Goal: Use online tool/utility: Utilize a website feature to perform a specific function

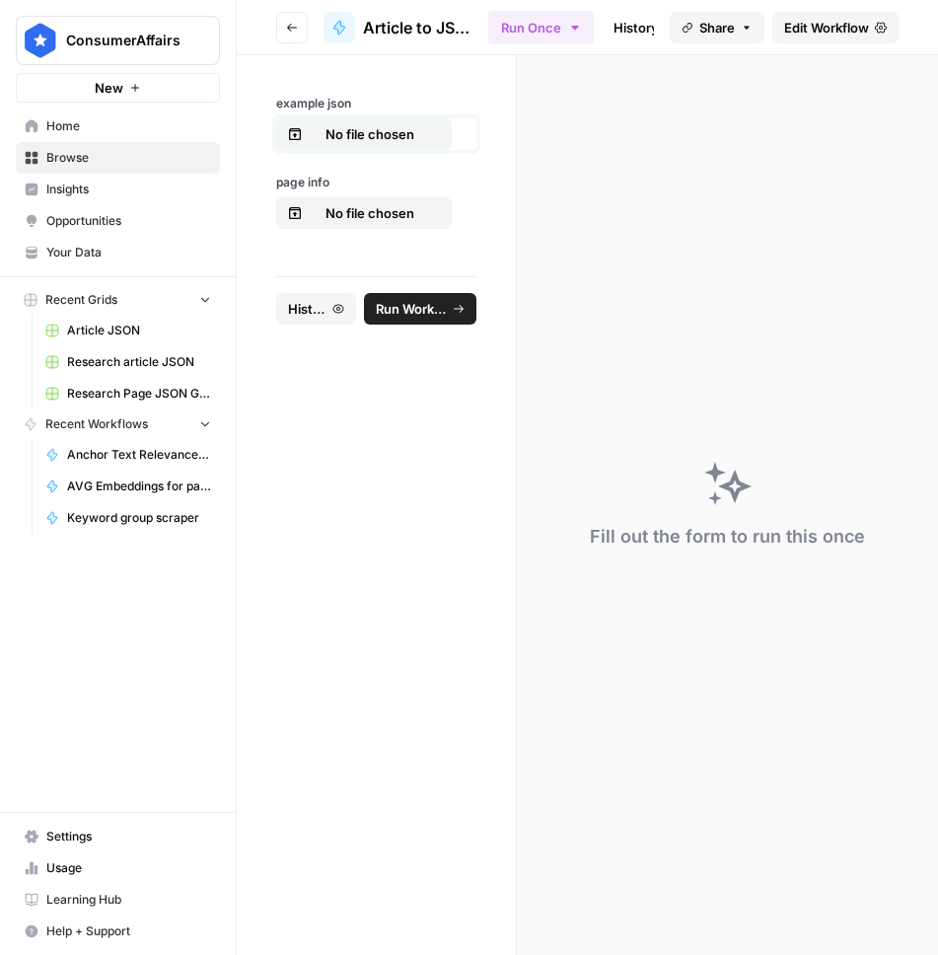
click at [369, 125] on p "No file chosen" at bounding box center [370, 134] width 126 height 20
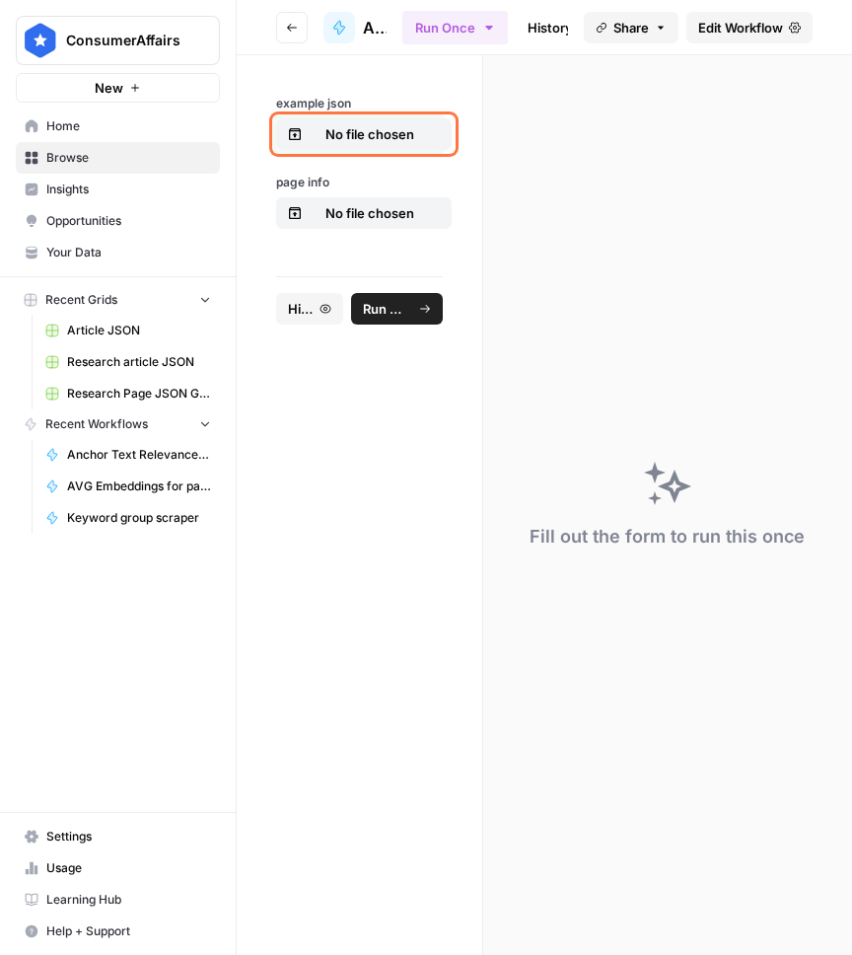
click at [385, 126] on p "No file chosen" at bounding box center [370, 134] width 126 height 20
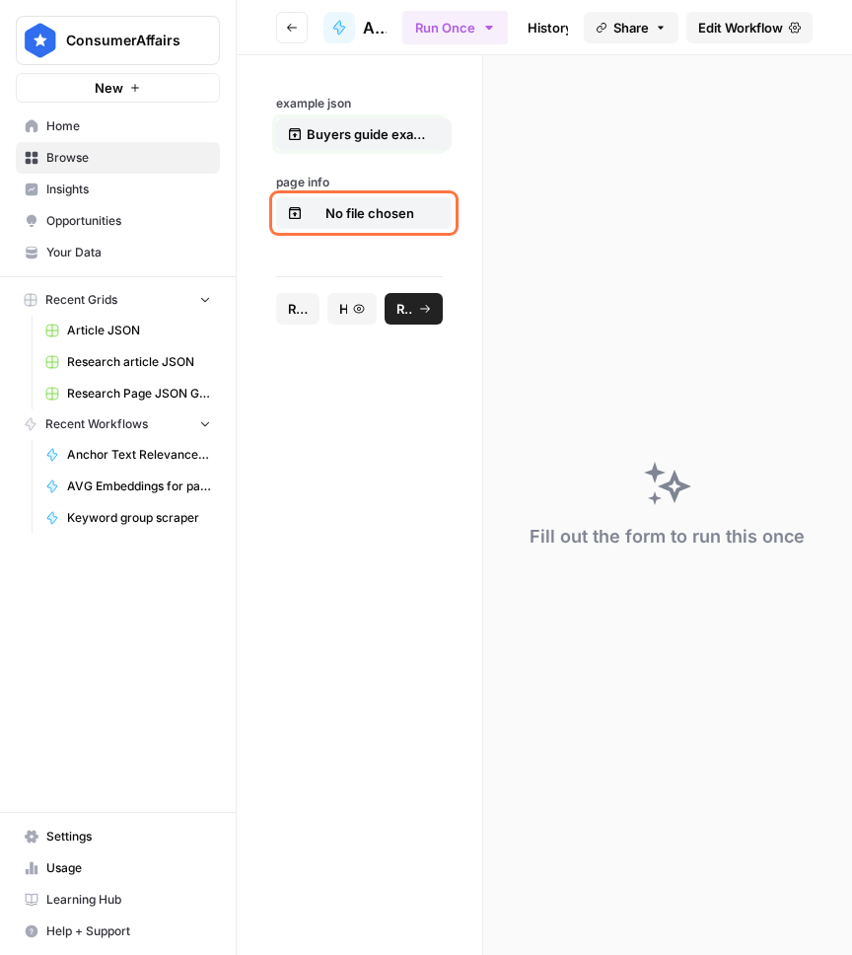
click at [393, 223] on button "No file chosen" at bounding box center [364, 213] width 176 height 32
click at [421, 312] on icon "submit" at bounding box center [425, 309] width 12 height 12
